Goal: Check status: Check status

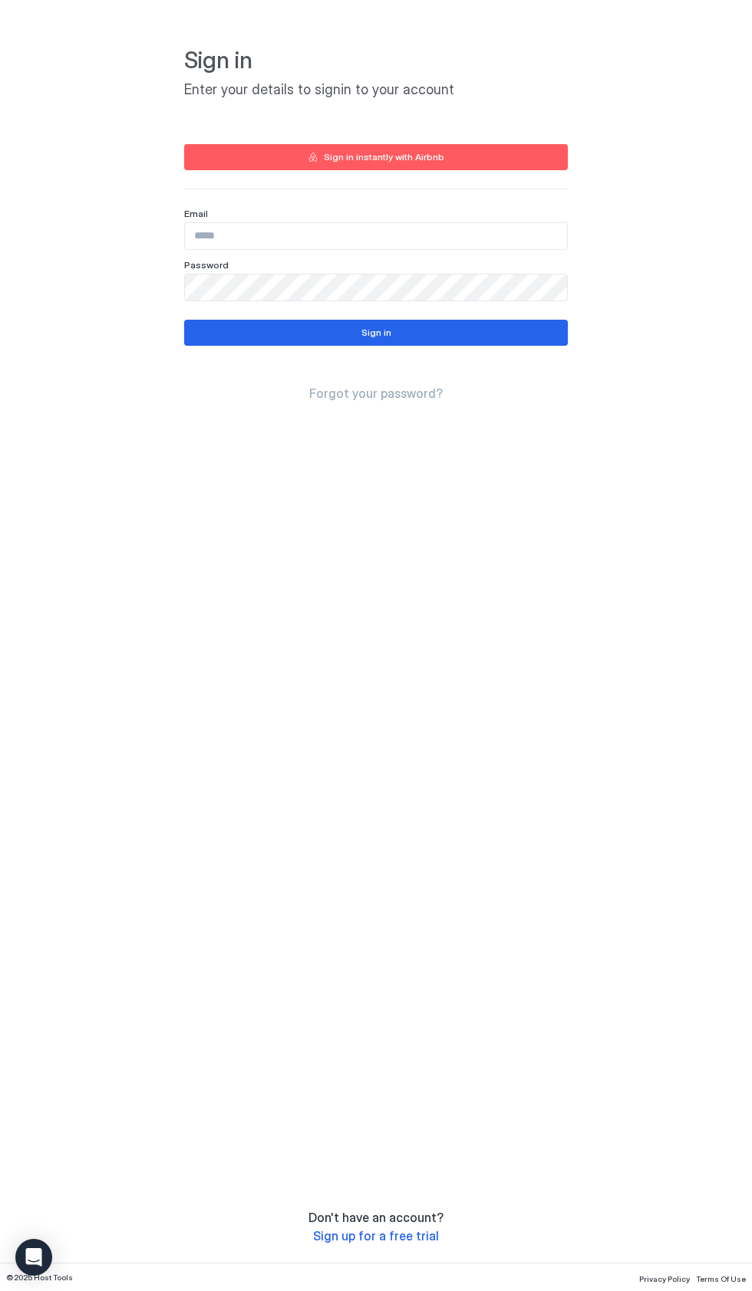
click at [521, 236] on input "Input Field" at bounding box center [376, 236] width 382 height 26
type input "**********"
click at [535, 330] on button "Sign in" at bounding box center [375, 333] width 383 height 26
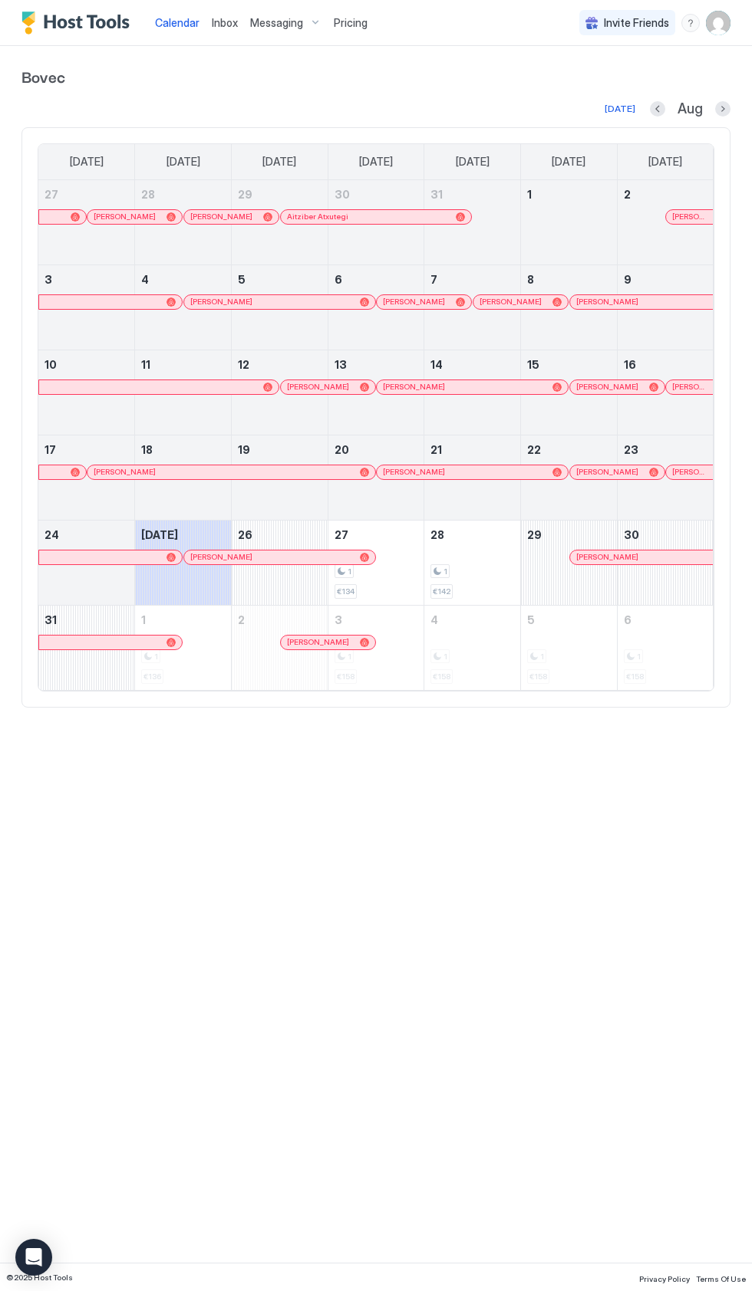
click at [206, 570] on div "August 25, 2025" at bounding box center [183, 563] width 96 height 84
click at [298, 558] on link "[PERSON_NAME]" at bounding box center [279, 557] width 192 height 15
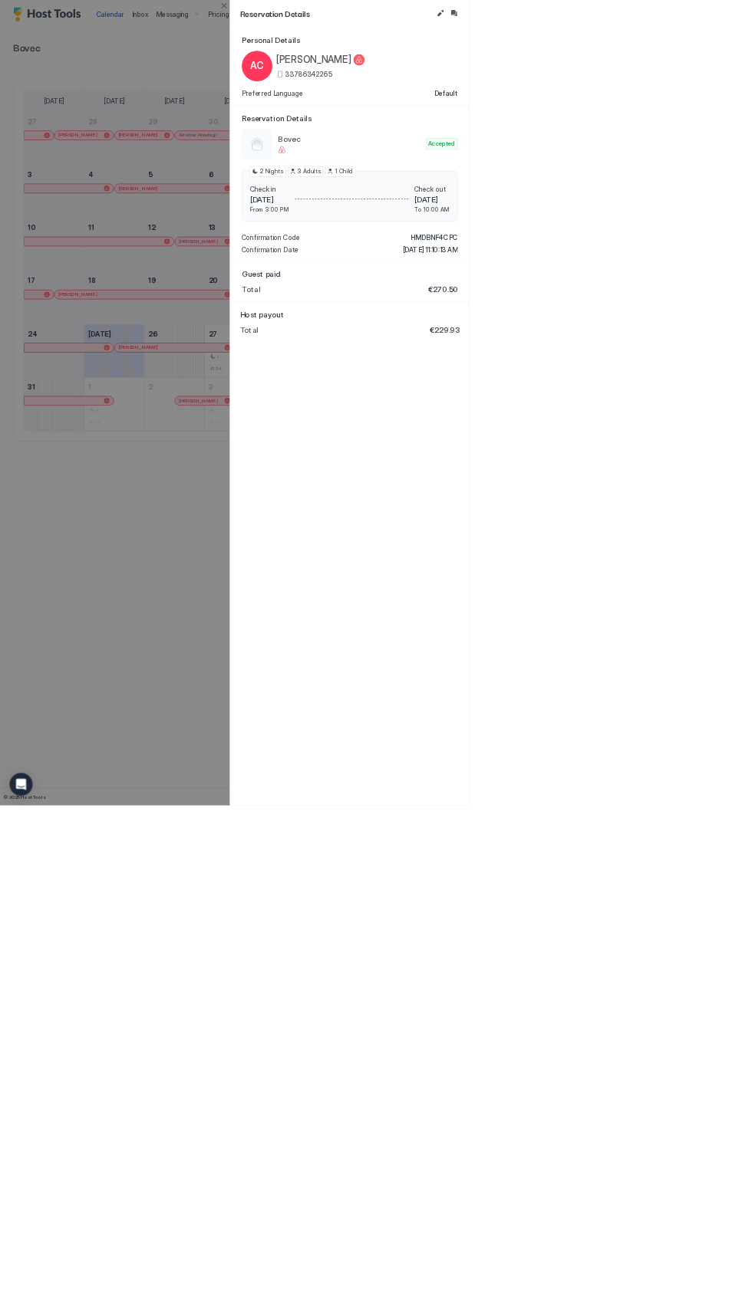
click at [659, 30] on span "Reservation Details" at bounding box center [538, 21] width 309 height 19
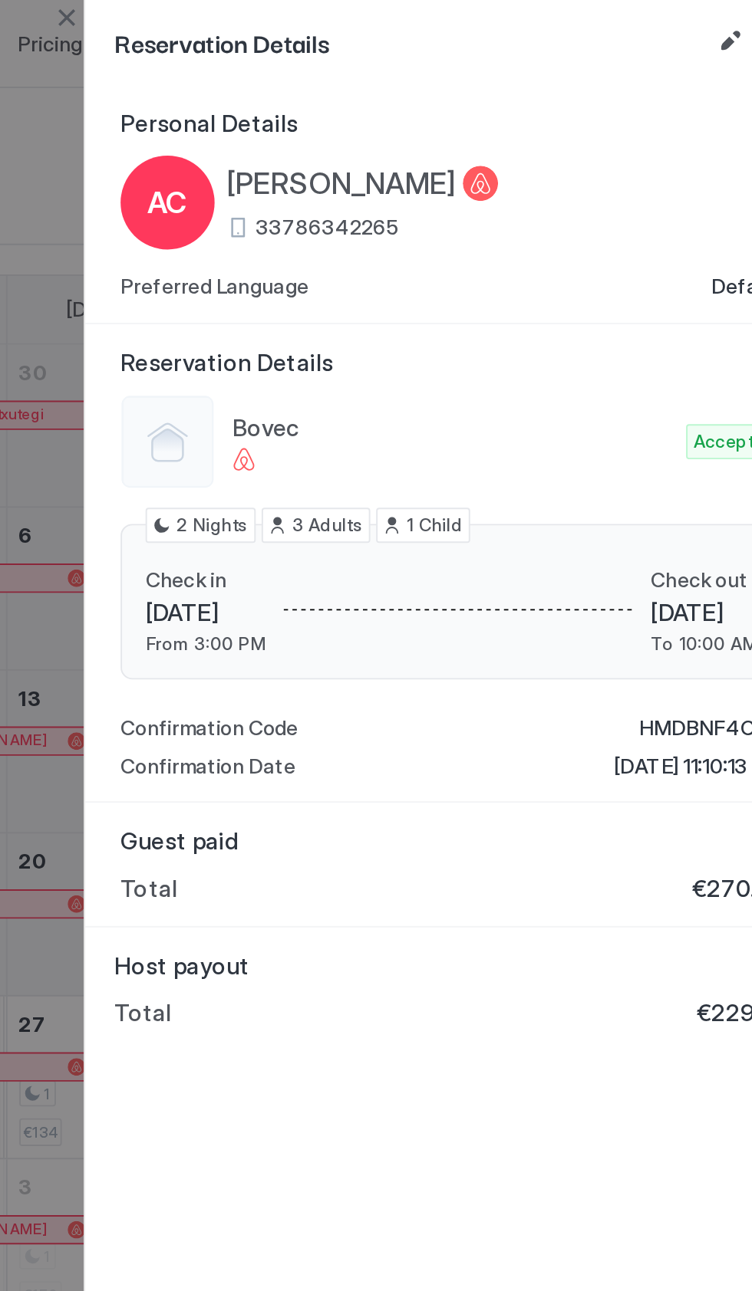
click at [699, 22] on button "Edit reservation" at bounding box center [705, 21] width 18 height 18
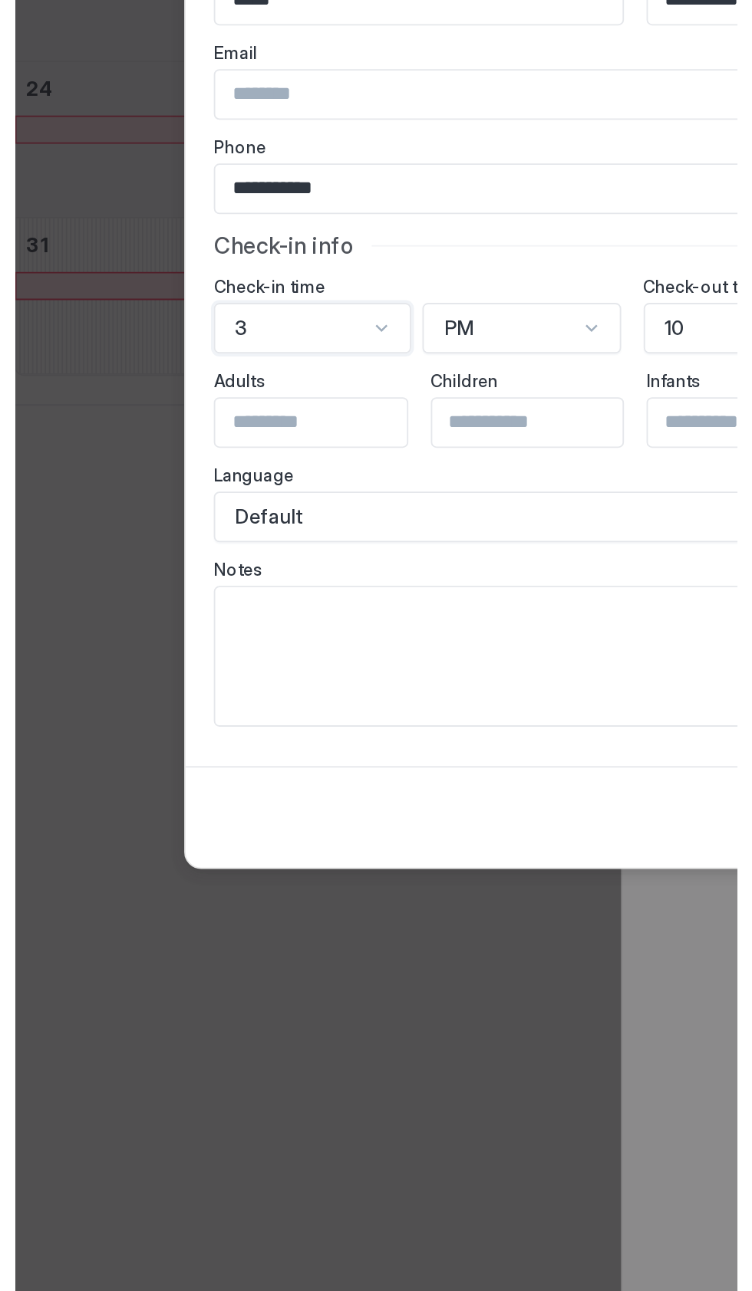
scroll to position [19, 0]
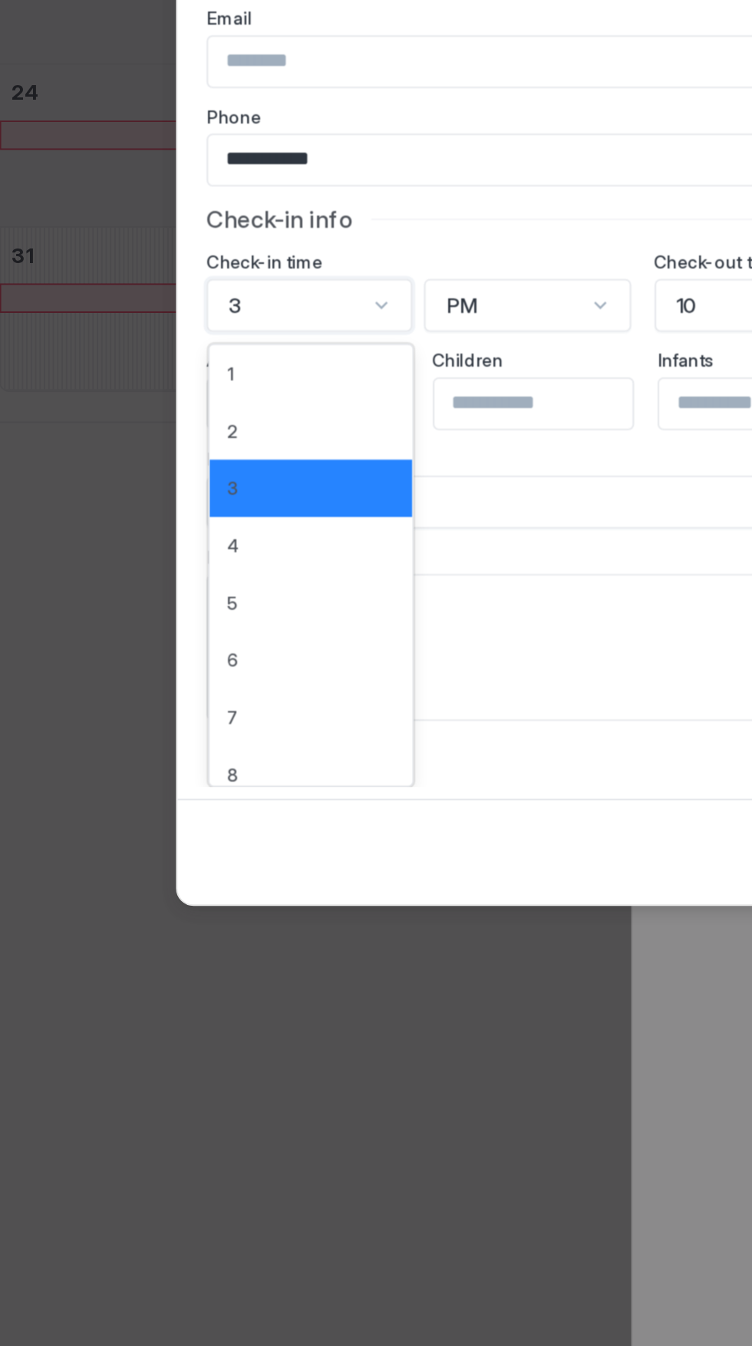
click at [215, 684] on div "1" at bounding box center [200, 682] width 87 height 12
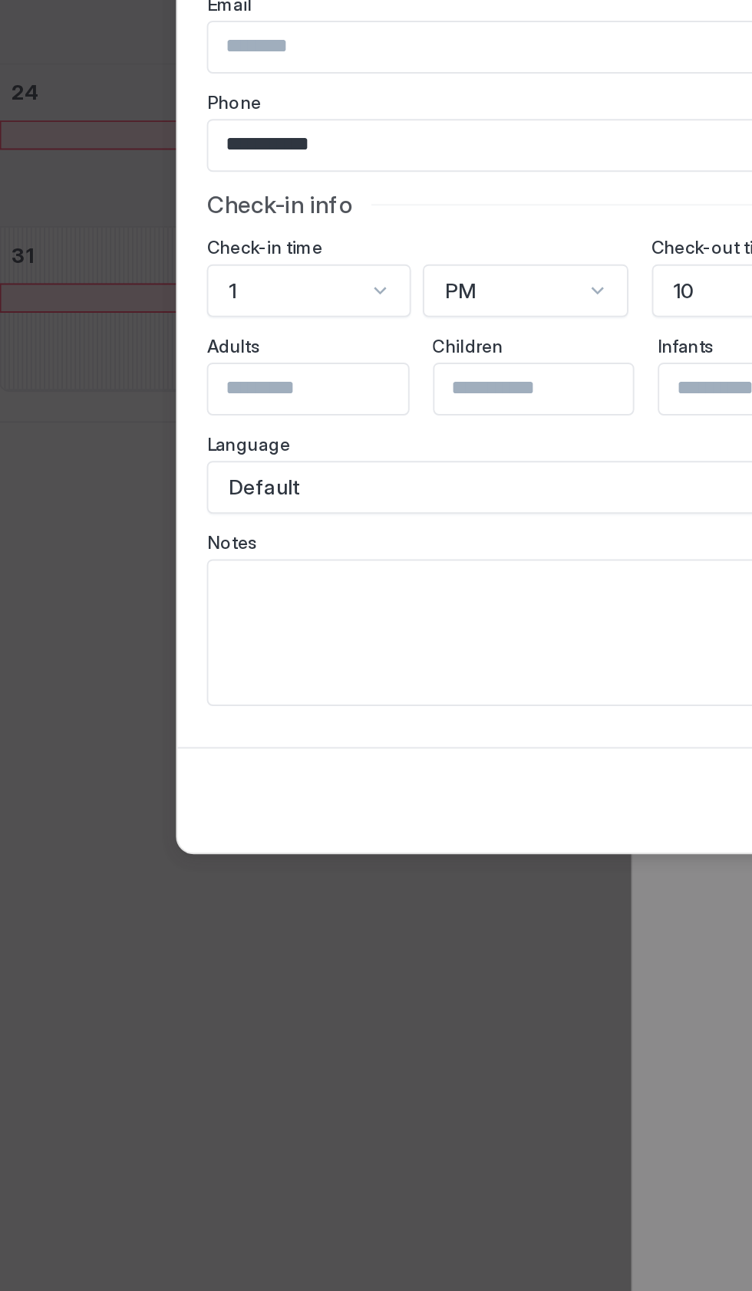
scroll to position [0, 0]
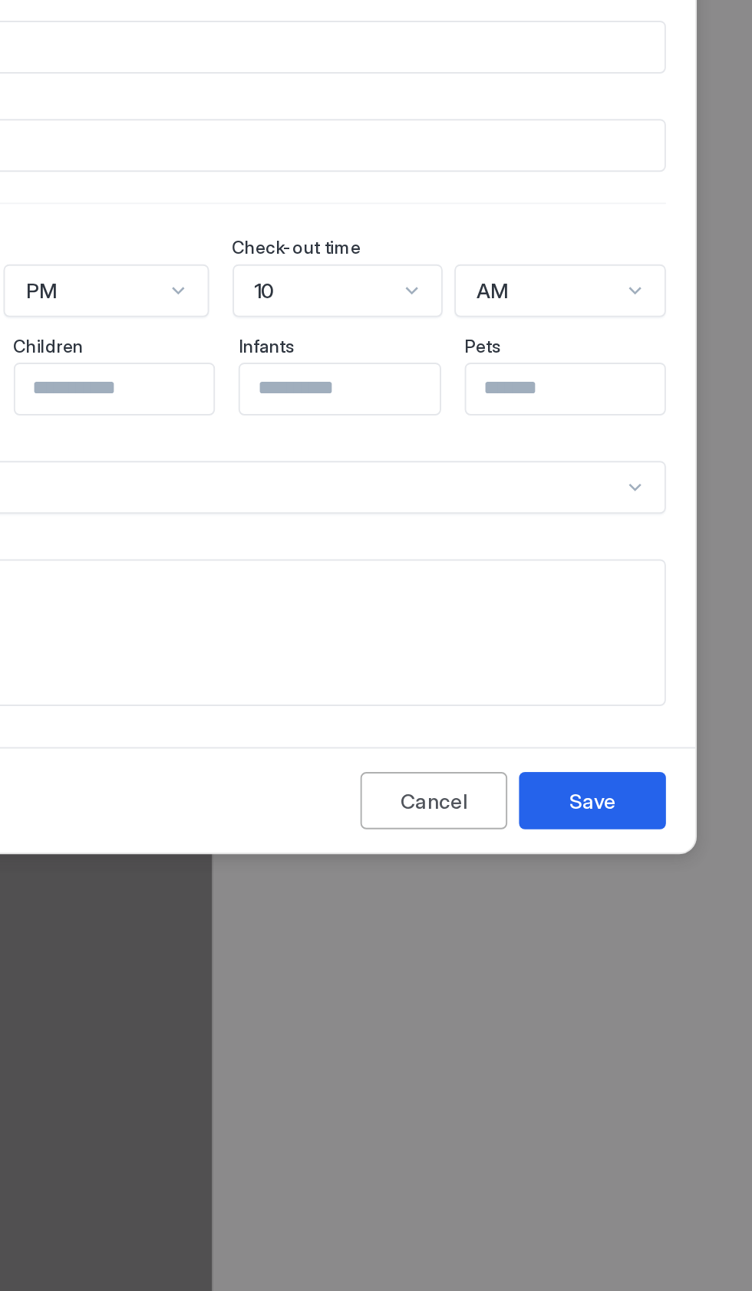
click at [580, 906] on button "Save" at bounding box center [566, 905] width 77 height 30
